Goal: Navigation & Orientation: Find specific page/section

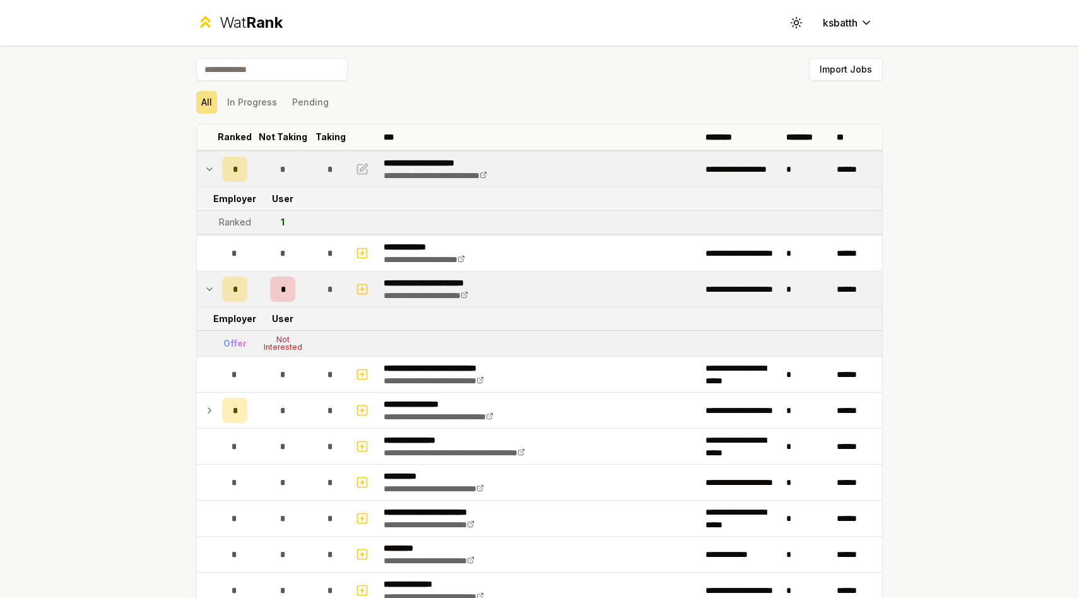
click at [218, 176] on td "*" at bounding box center [234, 168] width 35 height 35
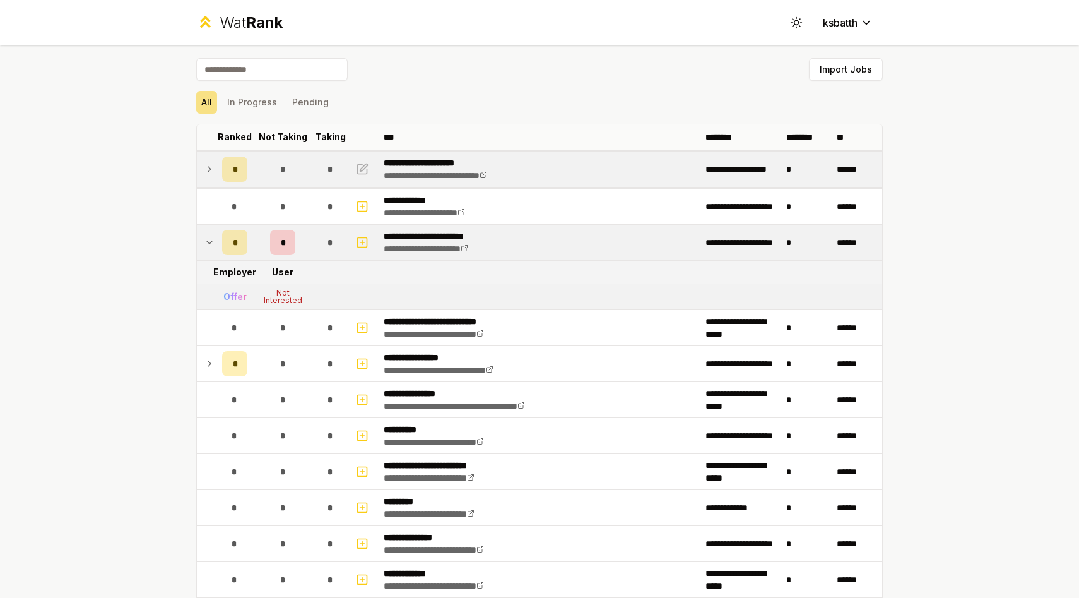
click at [218, 176] on td "*" at bounding box center [234, 168] width 35 height 35
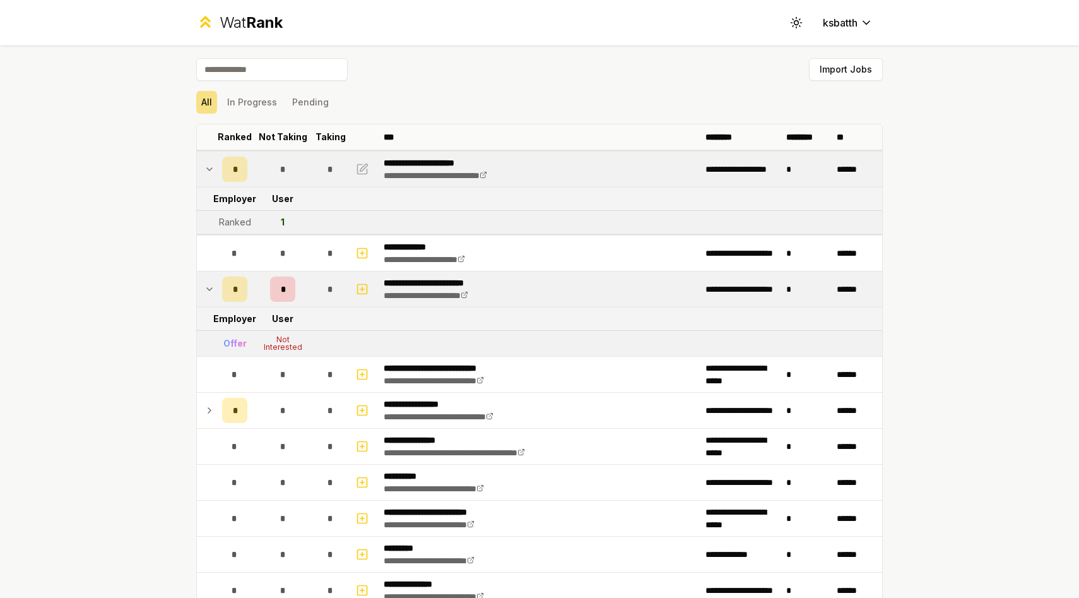
click at [205, 293] on icon at bounding box center [209, 288] width 10 height 15
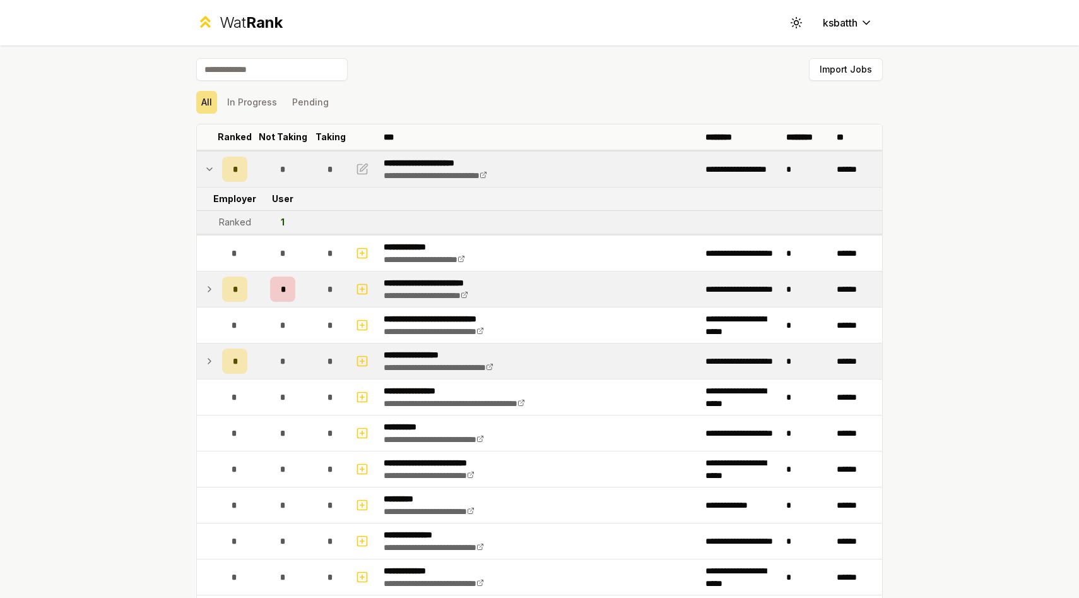
click at [215, 352] on td at bounding box center [207, 360] width 20 height 35
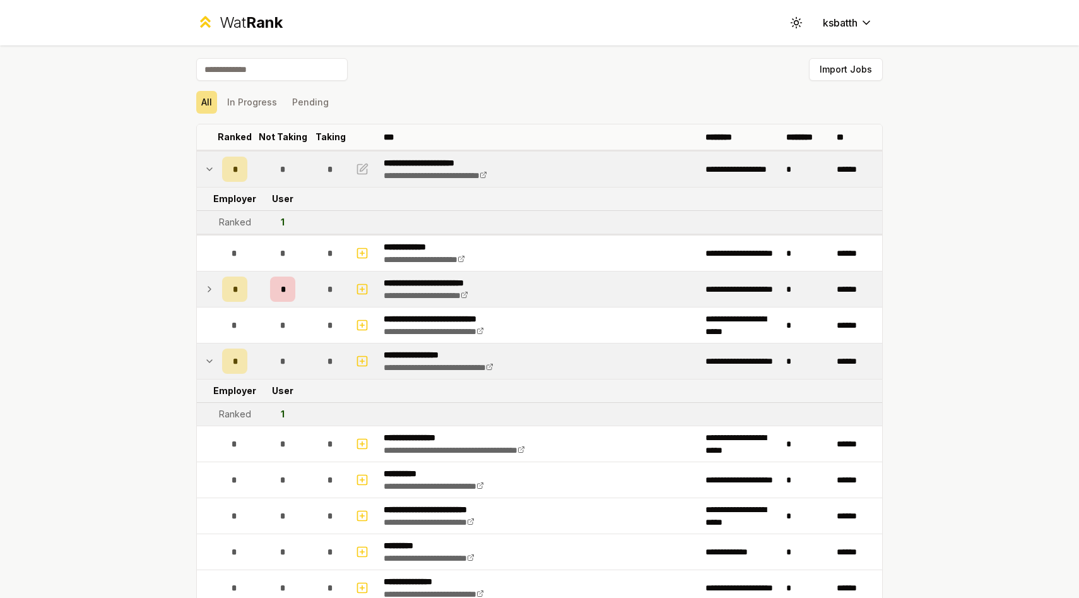
click at [215, 352] on td at bounding box center [207, 360] width 20 height 35
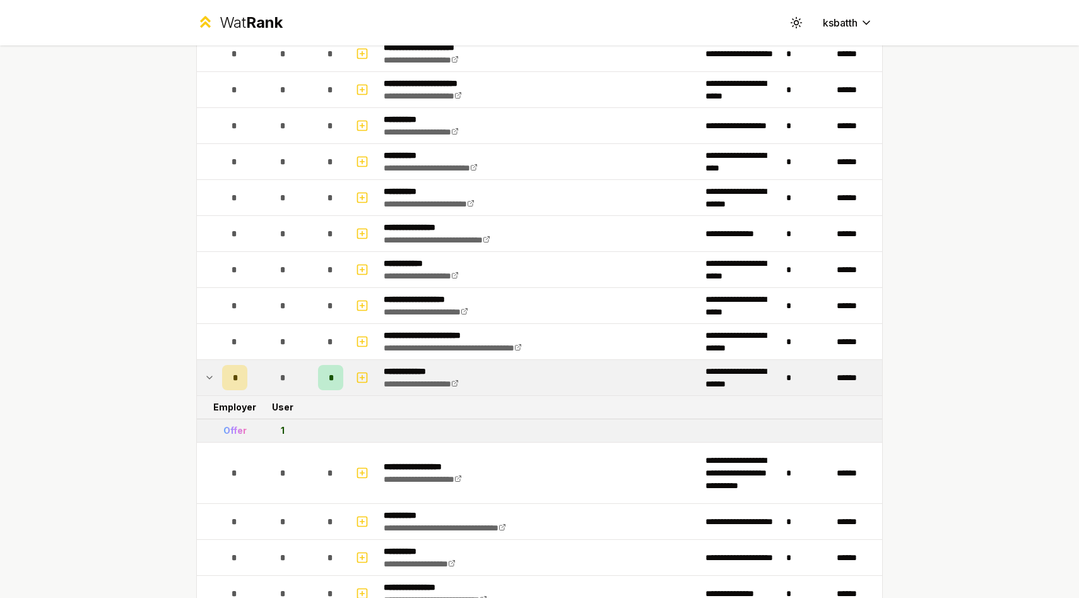
scroll to position [1915, 0]
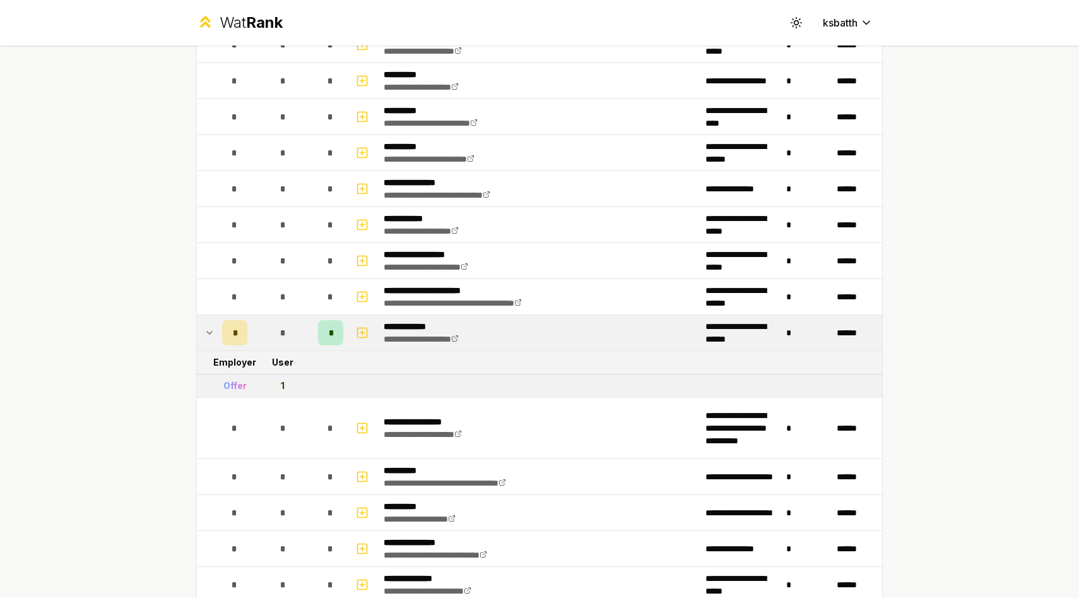
click at [215, 352] on td at bounding box center [207, 362] width 20 height 23
click at [215, 347] on td at bounding box center [207, 332] width 20 height 35
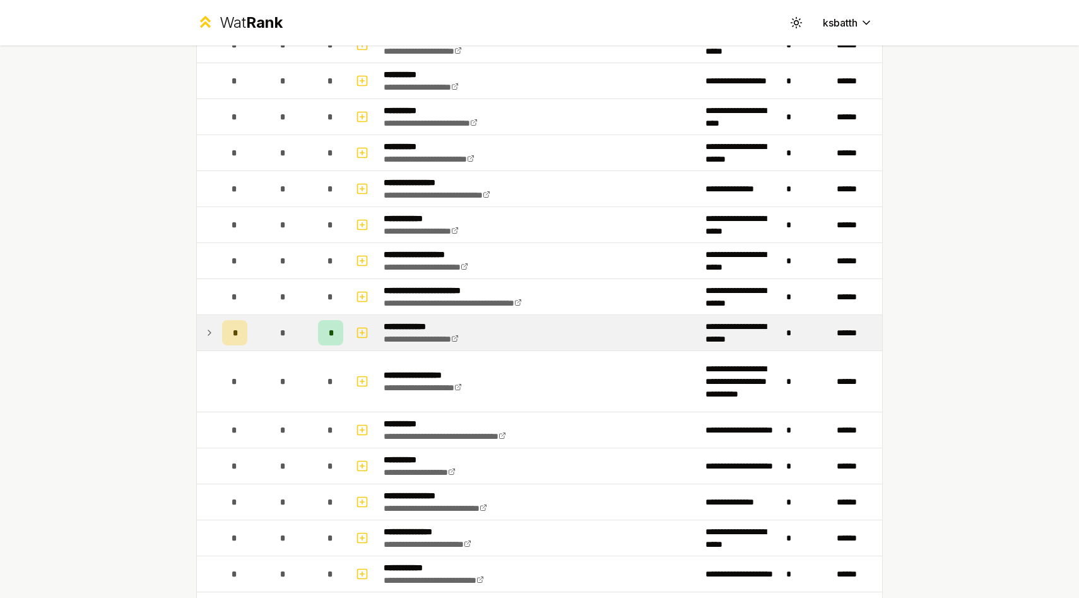
click at [215, 347] on td at bounding box center [207, 332] width 20 height 35
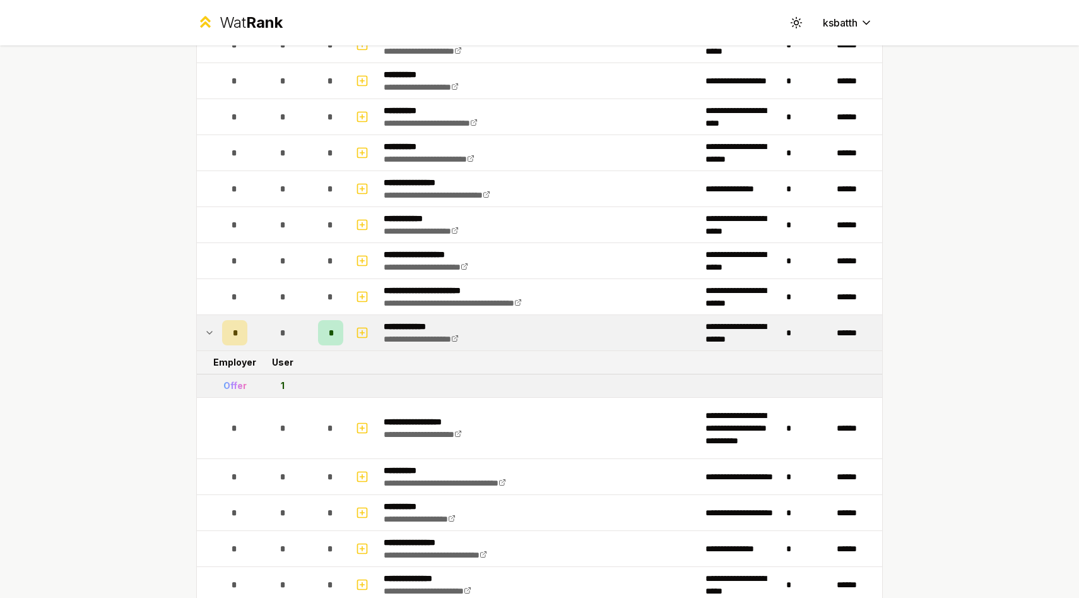
click at [215, 348] on td at bounding box center [207, 332] width 20 height 35
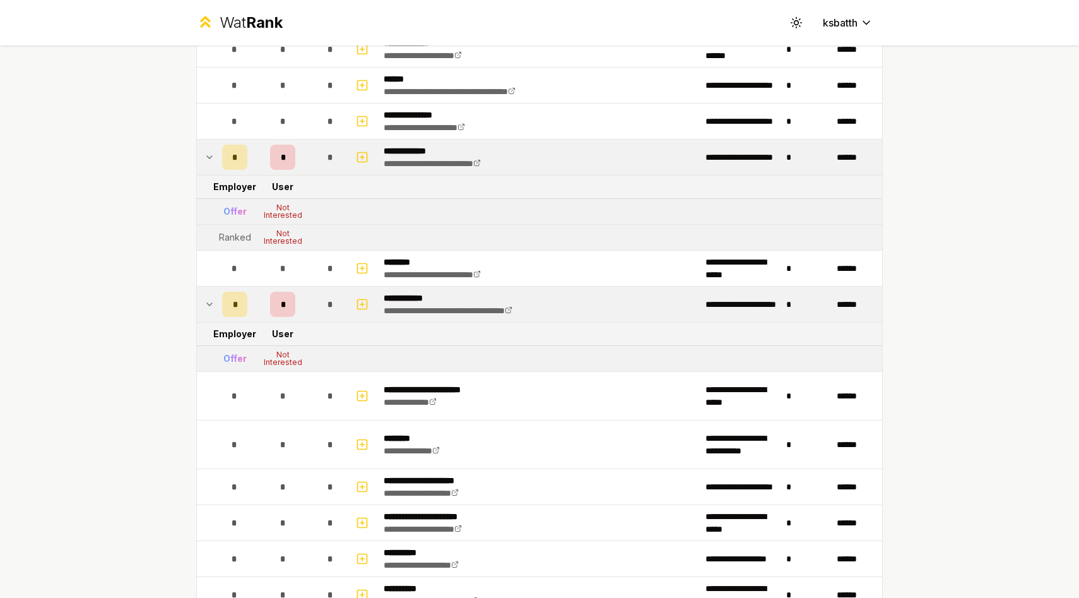
scroll to position [1429, 0]
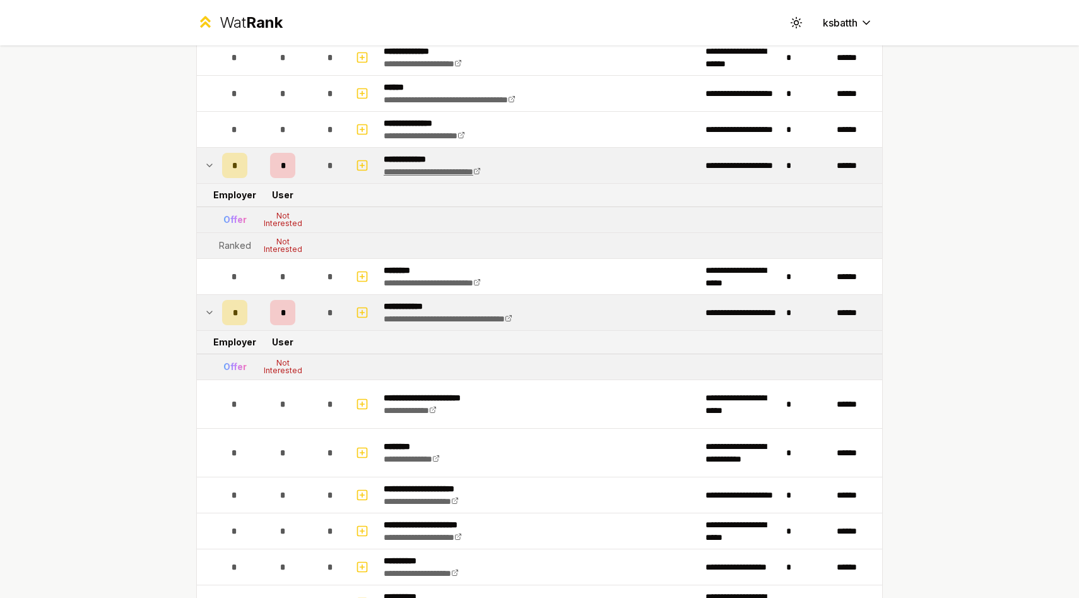
click at [431, 176] on link "**********" at bounding box center [432, 171] width 97 height 9
